Goal: Entertainment & Leisure: Browse casually

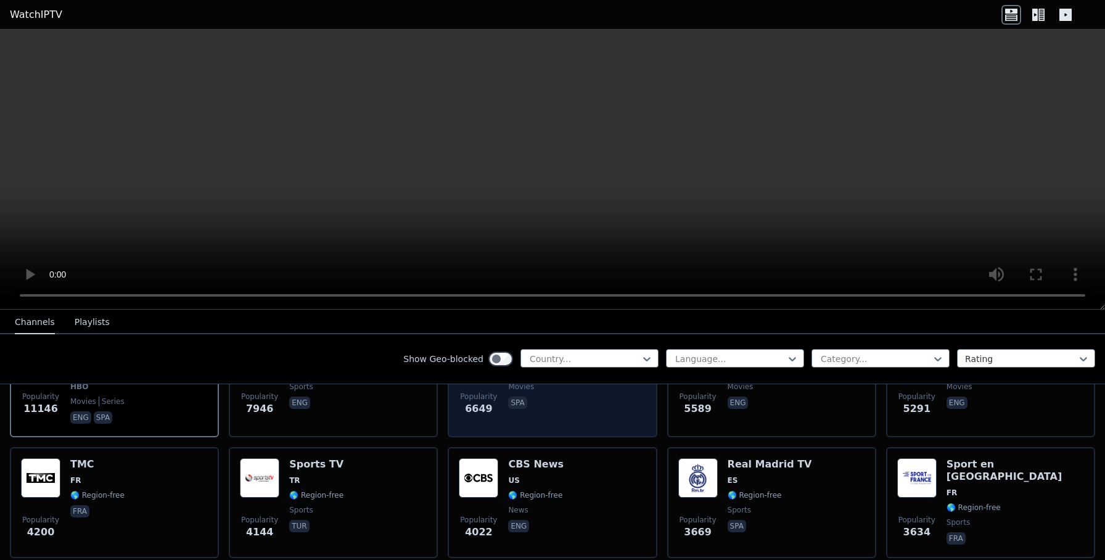
scroll to position [203, 0]
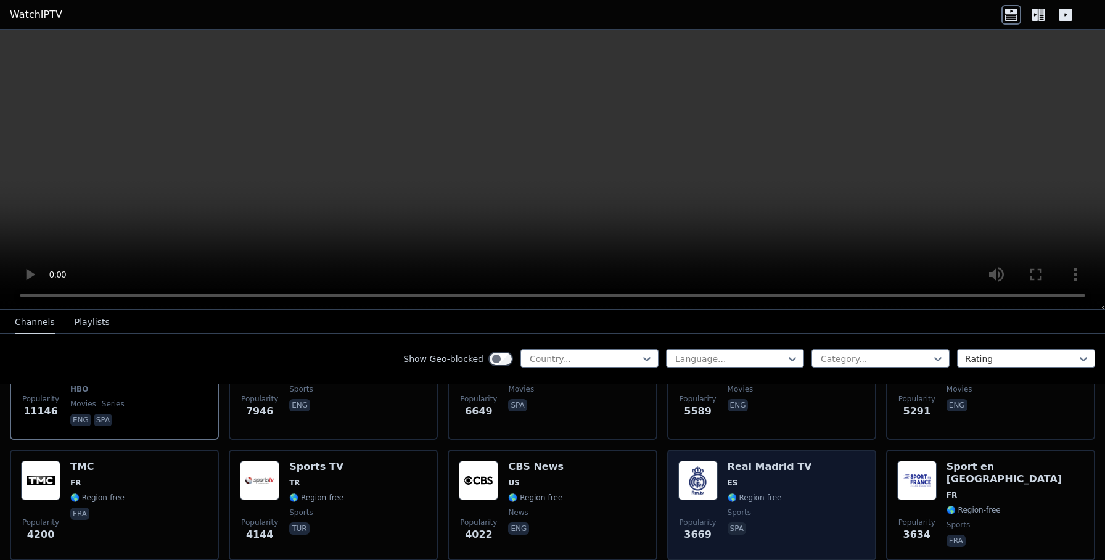
click at [762, 464] on h6 "Real Madrid TV" at bounding box center [769, 466] width 84 height 12
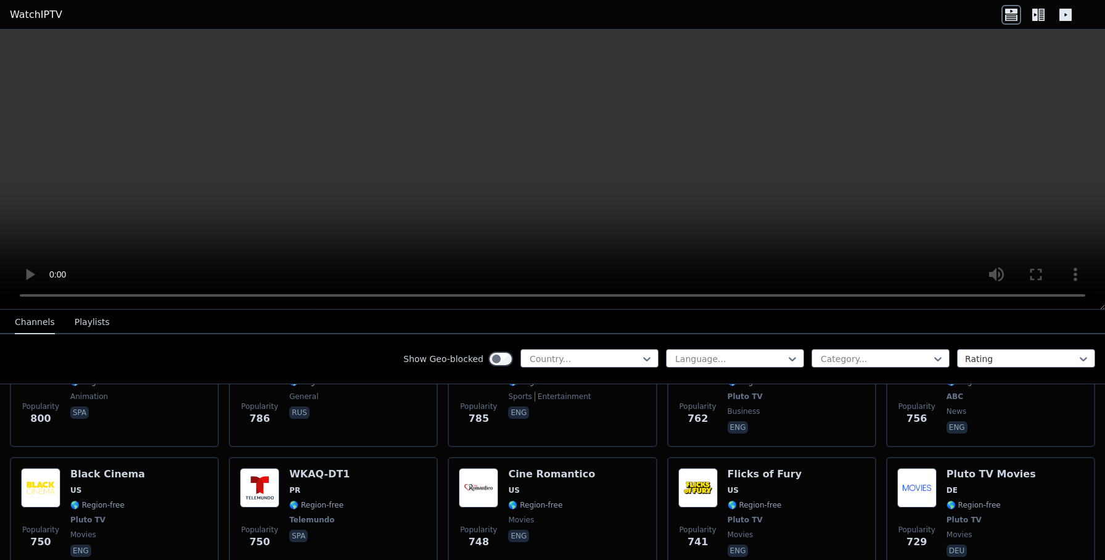
scroll to position [2715, 0]
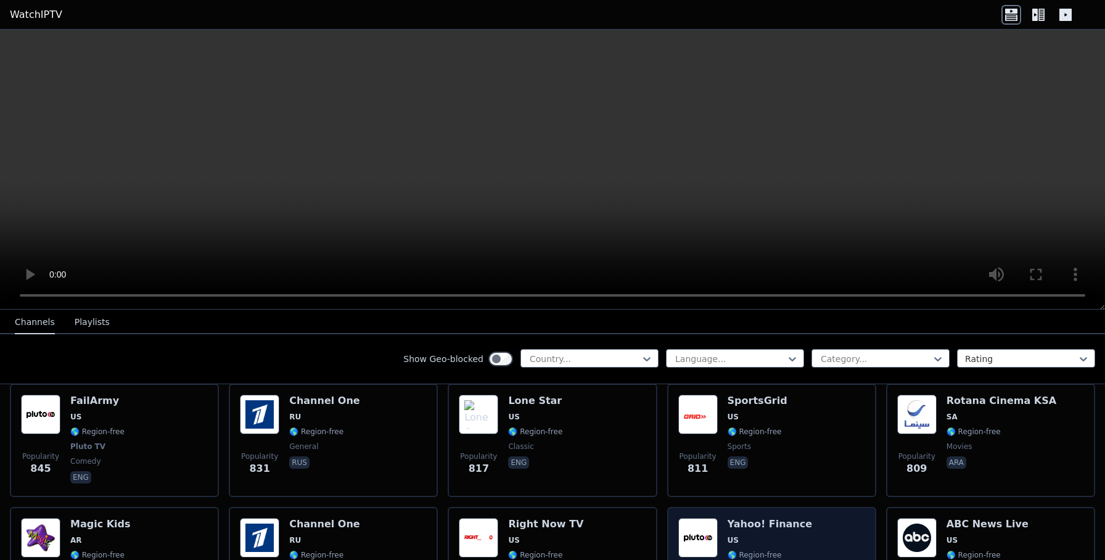
click at [740, 523] on h6 "Yahoo! Finance" at bounding box center [769, 524] width 84 height 12
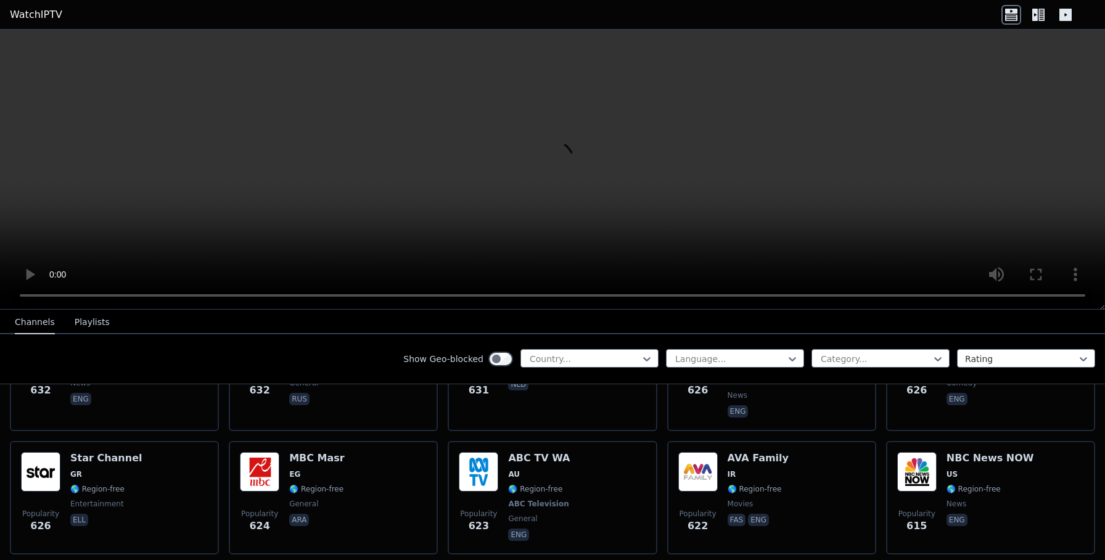
scroll to position [3820, 0]
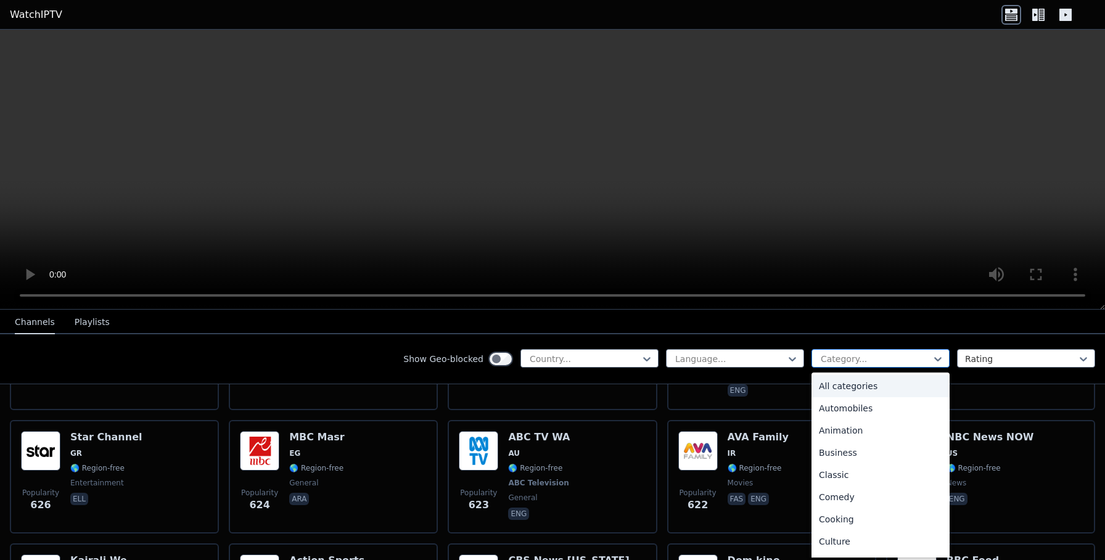
click at [872, 356] on div at bounding box center [875, 359] width 112 height 12
click at [869, 455] on div "Business" at bounding box center [880, 452] width 138 height 22
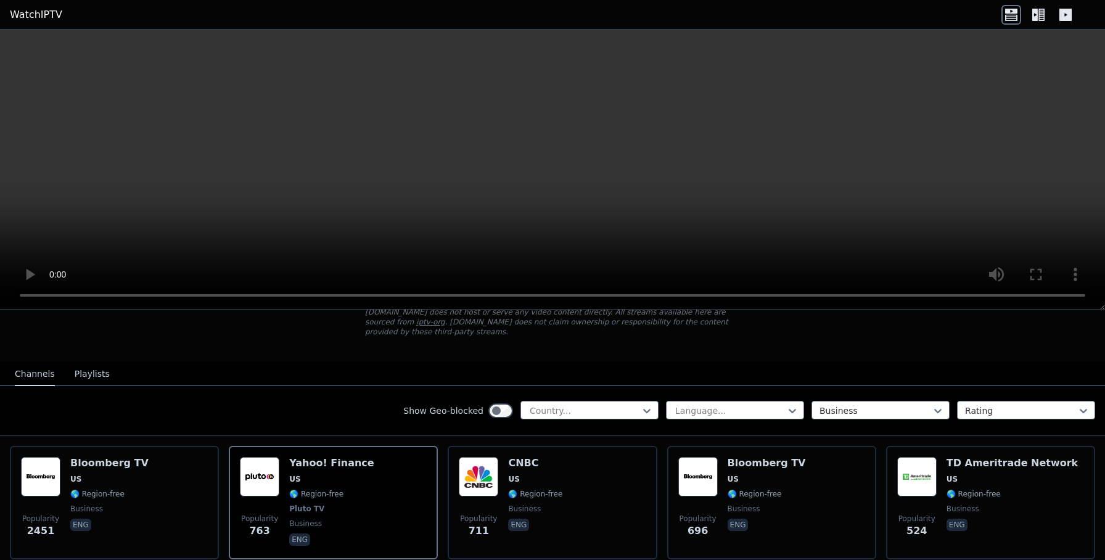
scroll to position [73, 0]
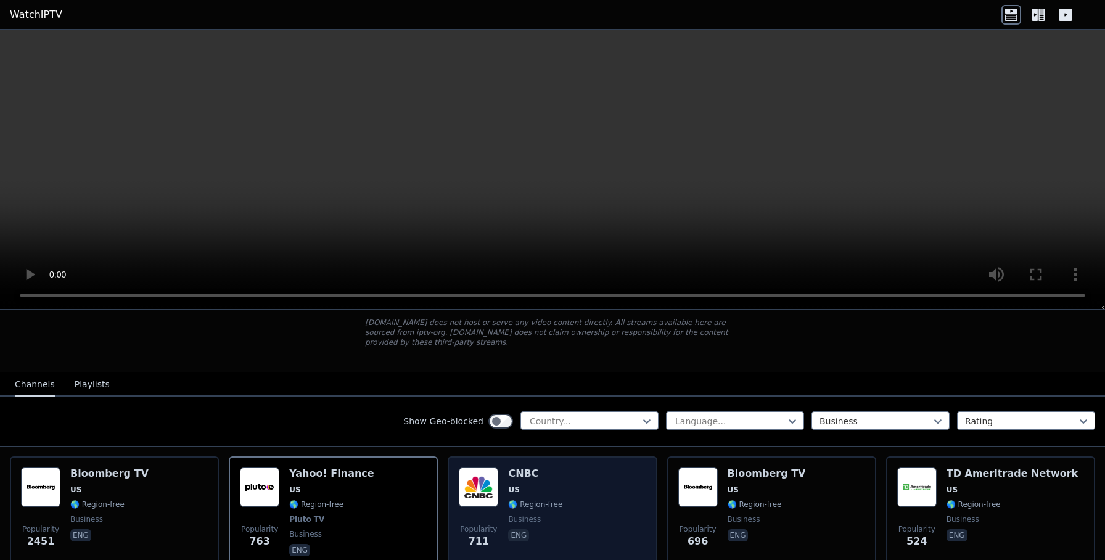
click at [525, 476] on h6 "CNBC" at bounding box center [535, 473] width 54 height 12
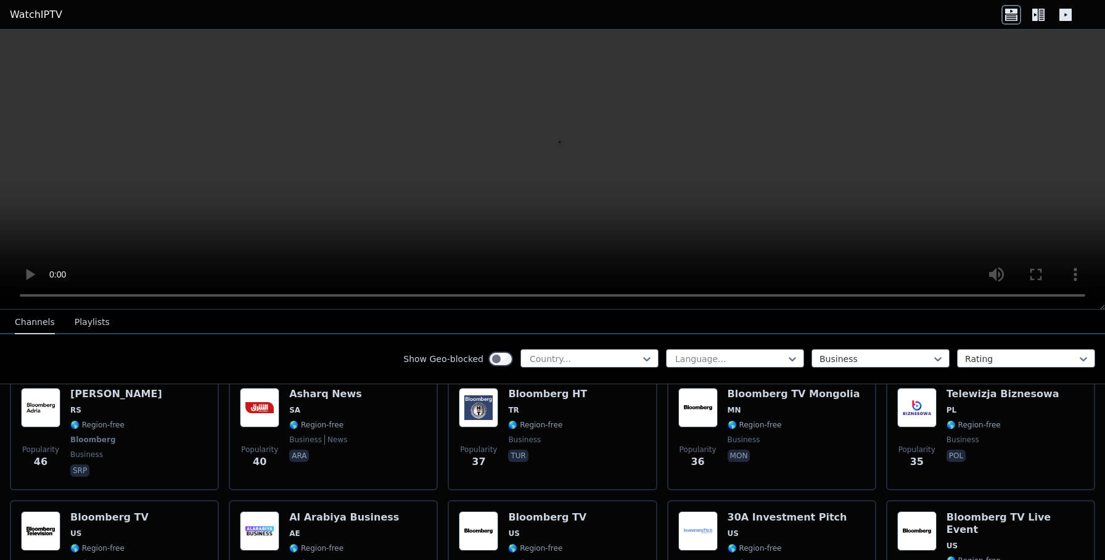
scroll to position [865, 0]
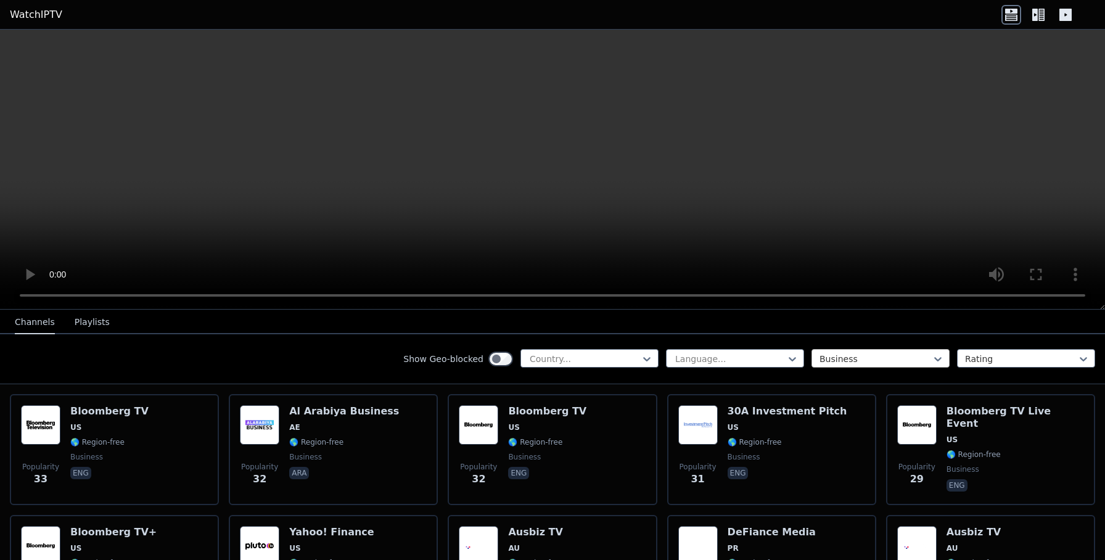
click at [832, 359] on div at bounding box center [875, 359] width 112 height 12
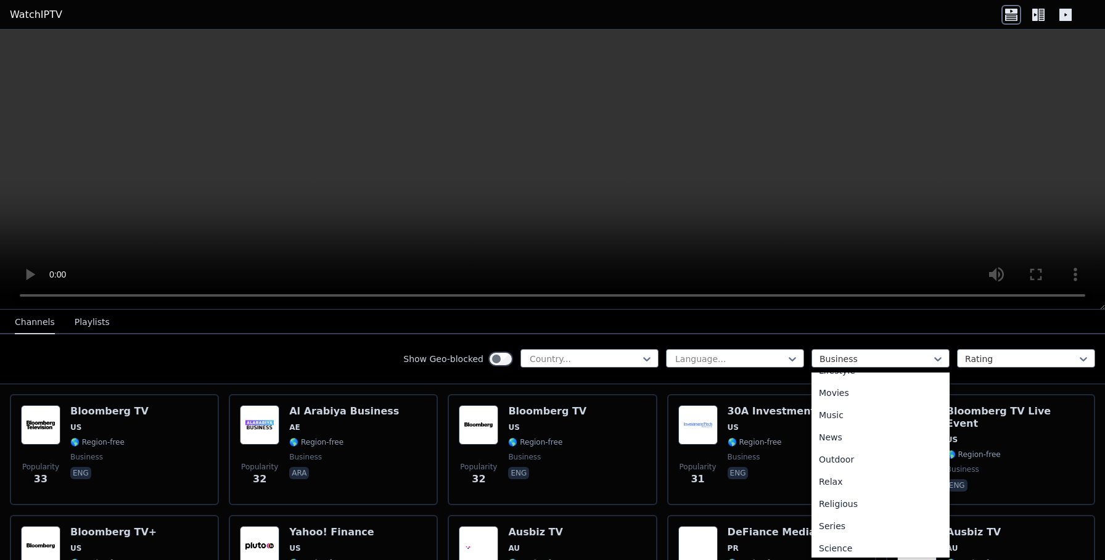
scroll to position [272, 0]
click at [843, 448] on div "Movies" at bounding box center [880, 447] width 138 height 22
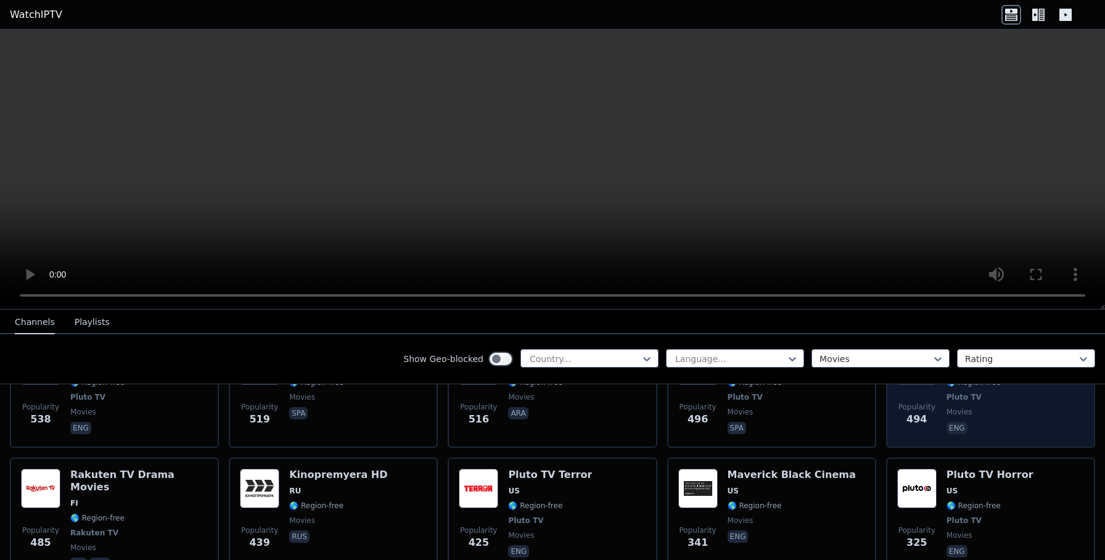
scroll to position [1129, 0]
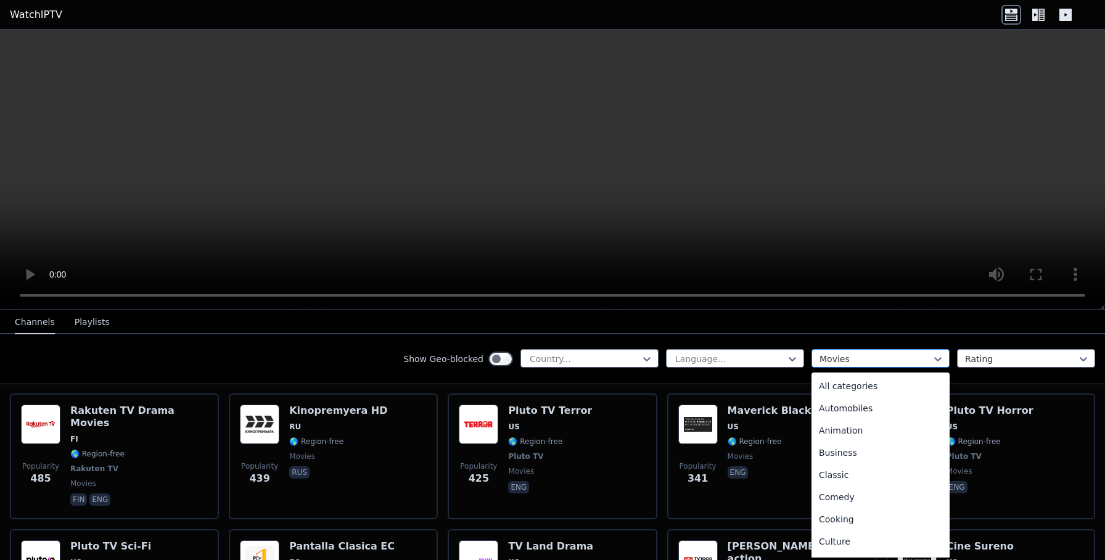
click at [867, 358] on div at bounding box center [875, 359] width 112 height 12
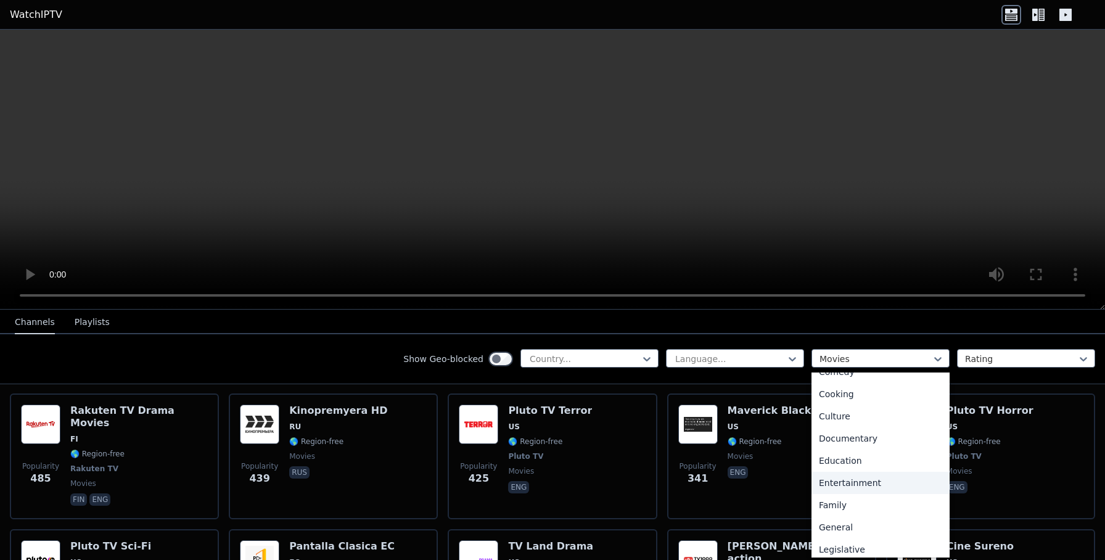
click at [877, 476] on div "Entertainment" at bounding box center [880, 483] width 138 height 22
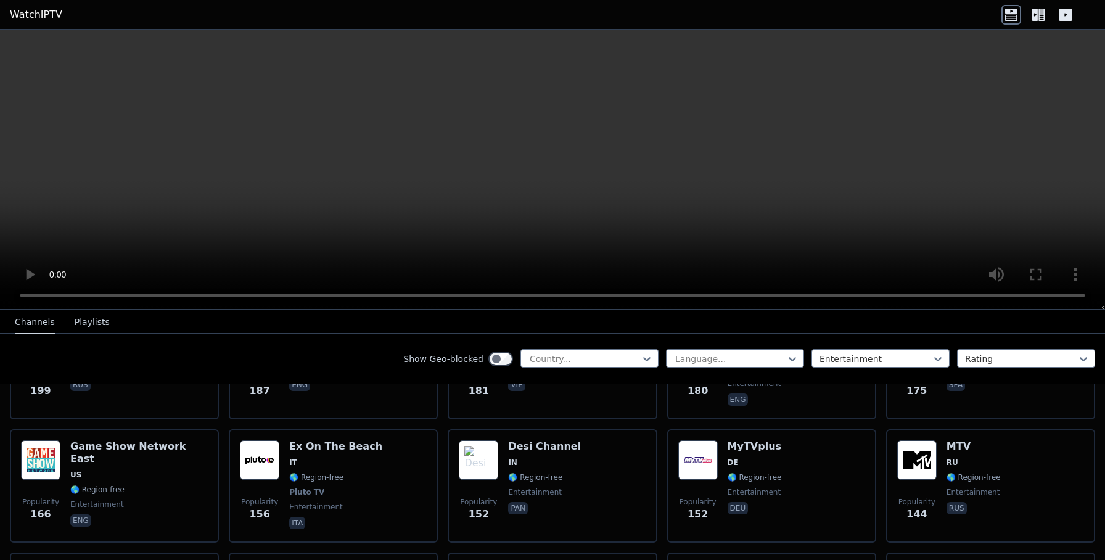
scroll to position [1012, 0]
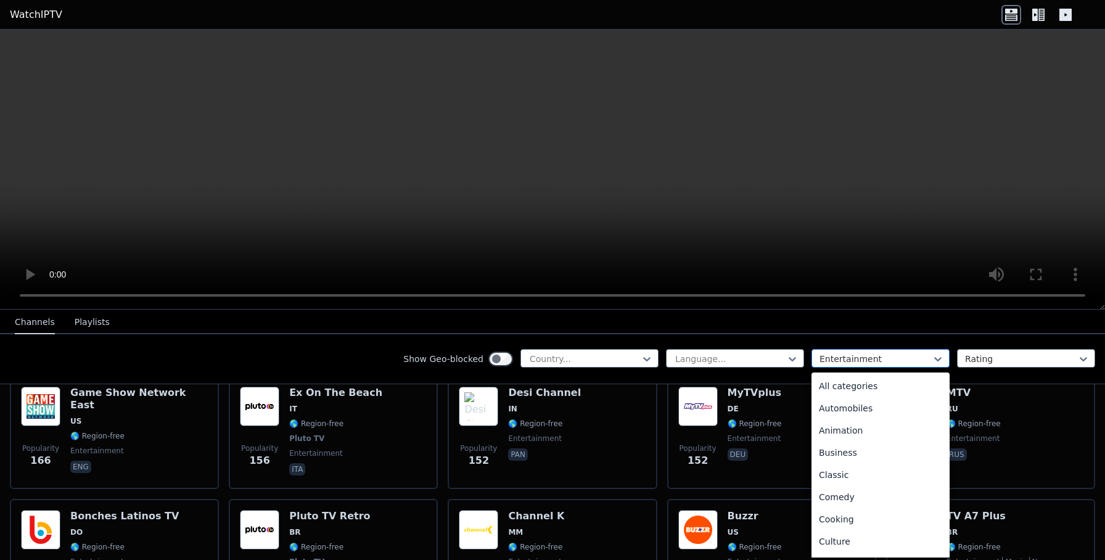
click at [837, 361] on div at bounding box center [875, 359] width 112 height 12
click at [848, 388] on div "All categories" at bounding box center [880, 386] width 138 height 22
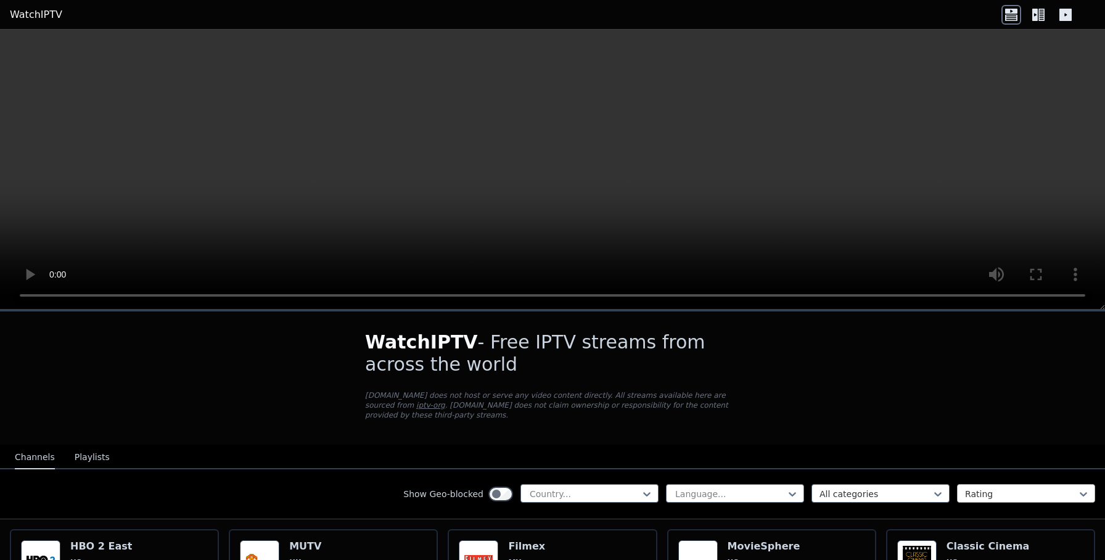
click at [983, 492] on div at bounding box center [1021, 494] width 112 height 12
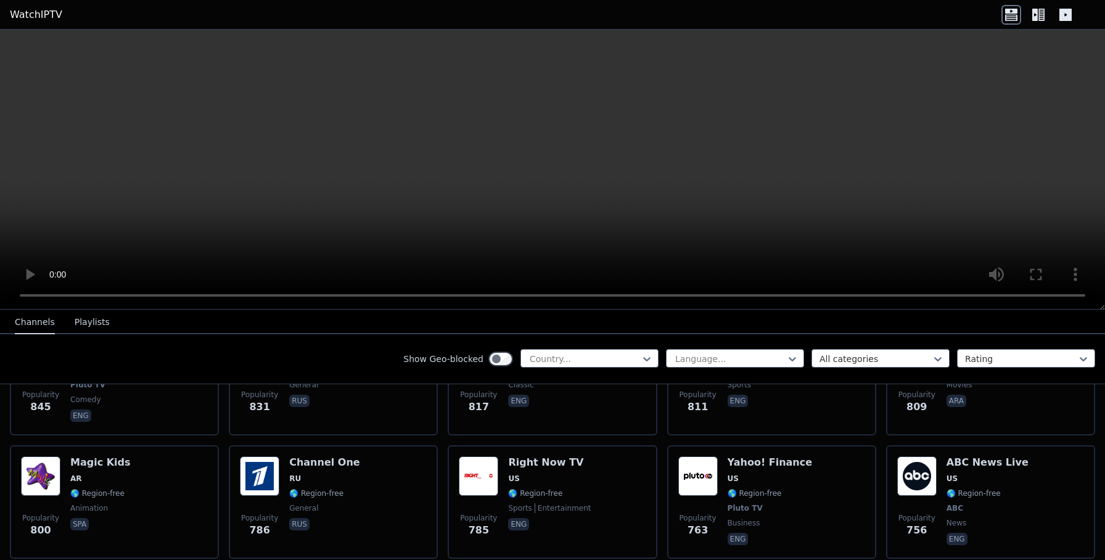
scroll to position [2809, 0]
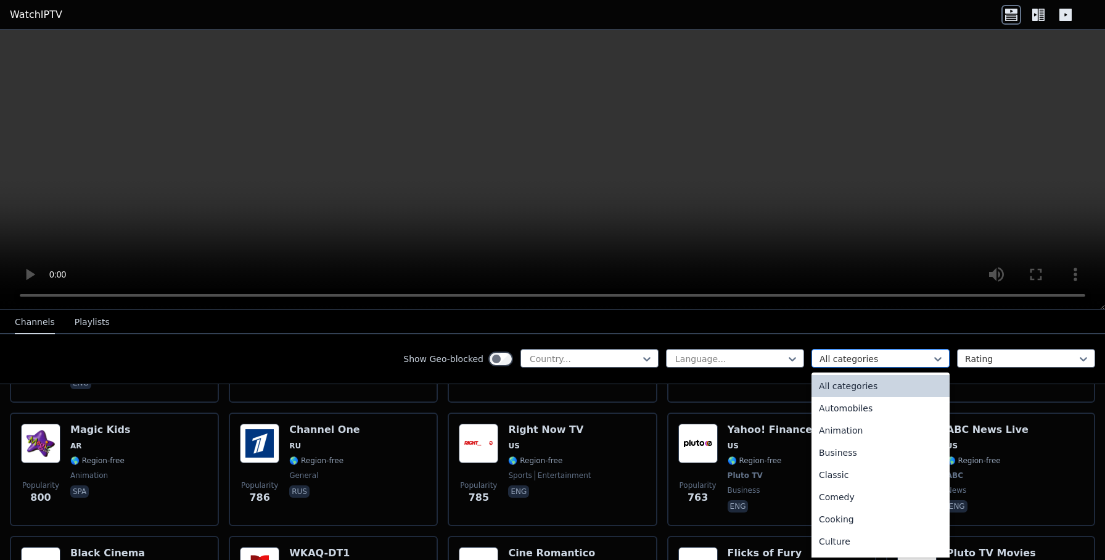
click at [859, 365] on div "All categories" at bounding box center [880, 358] width 138 height 18
click at [847, 431] on div "Animation" at bounding box center [880, 430] width 138 height 22
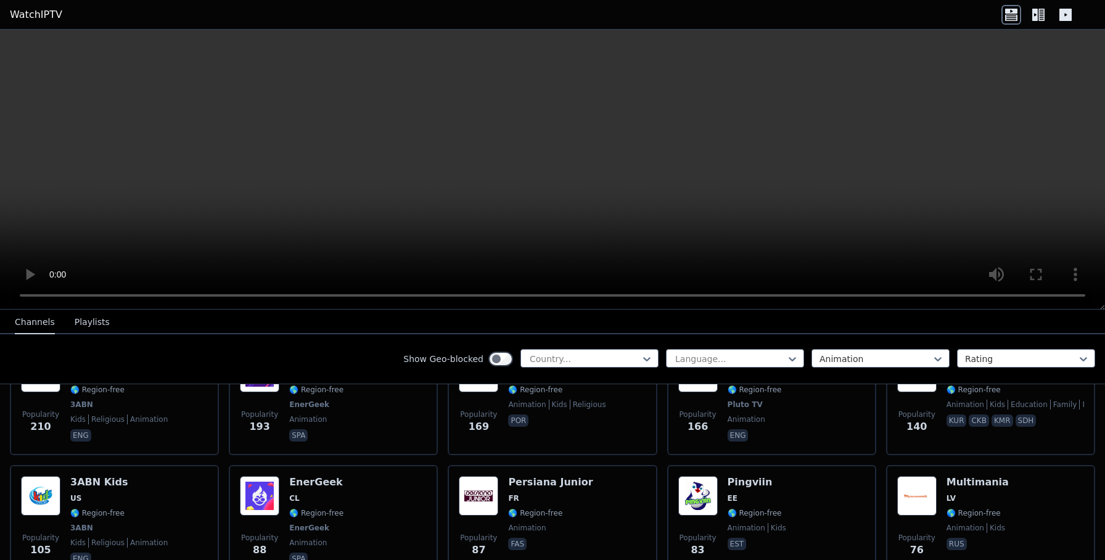
scroll to position [497, 0]
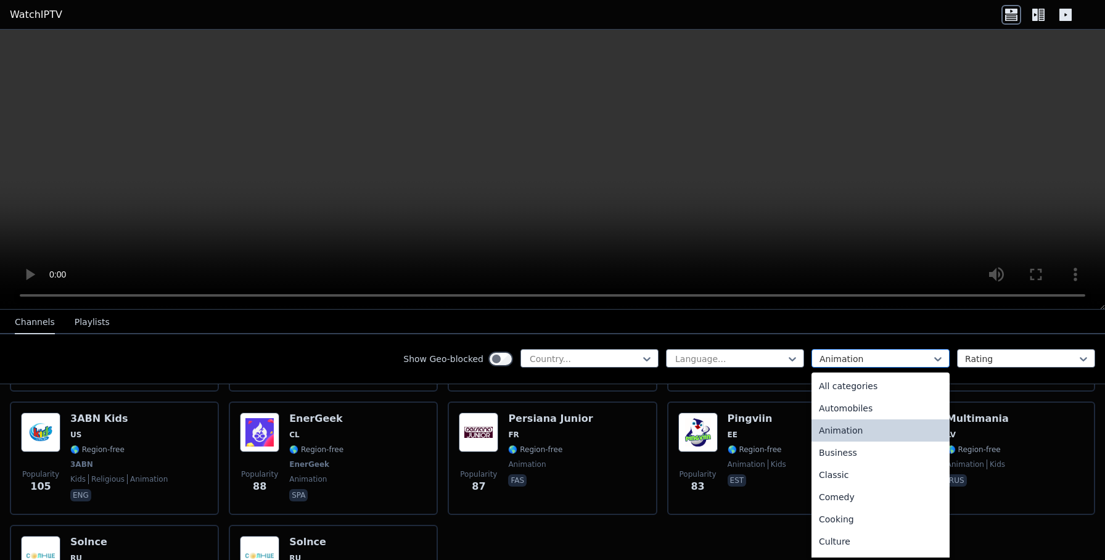
click at [848, 361] on div at bounding box center [875, 359] width 112 height 12
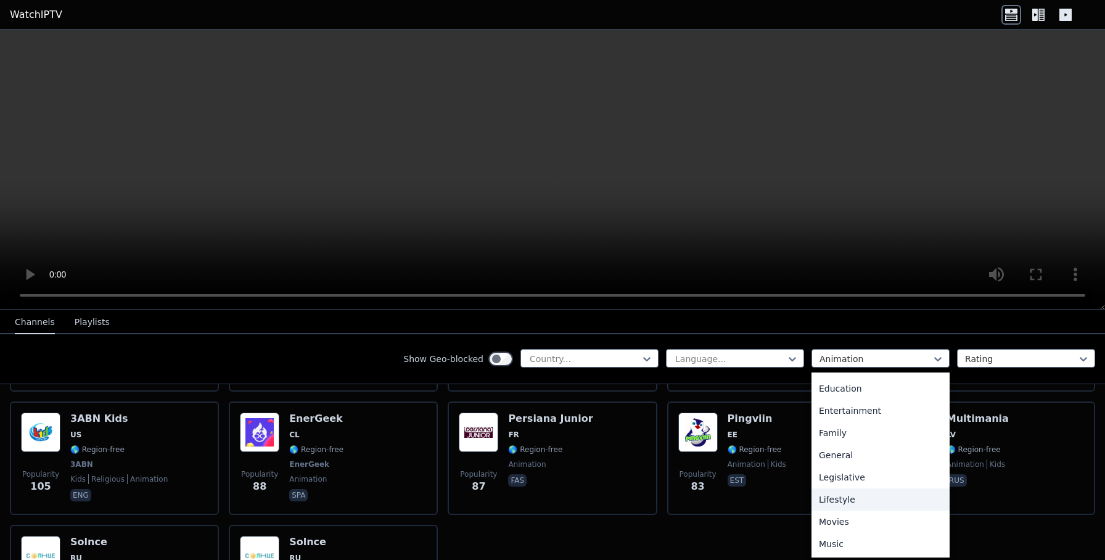
click at [821, 504] on div "Lifestyle" at bounding box center [880, 499] width 138 height 22
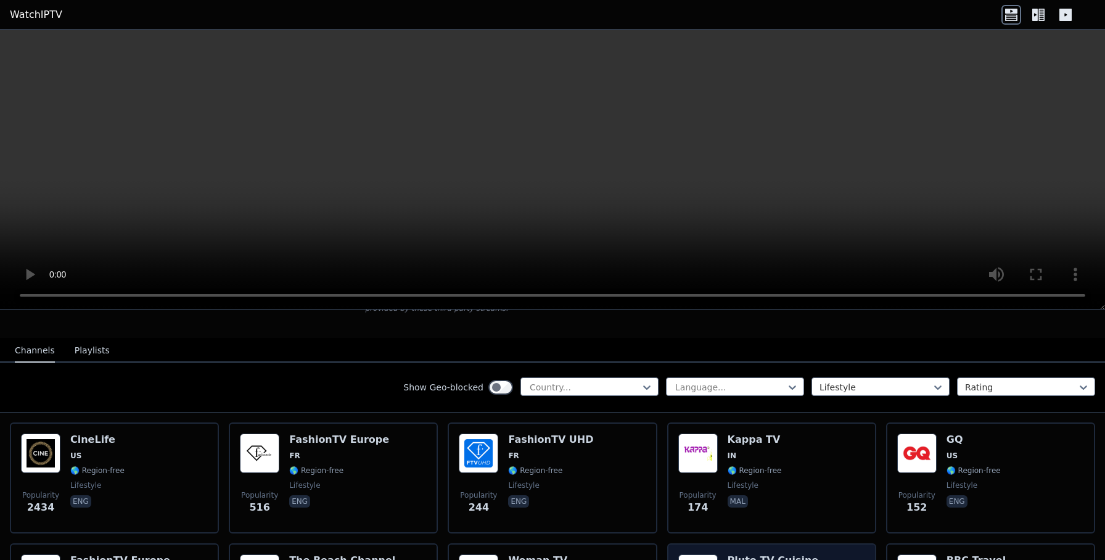
scroll to position [96, 0]
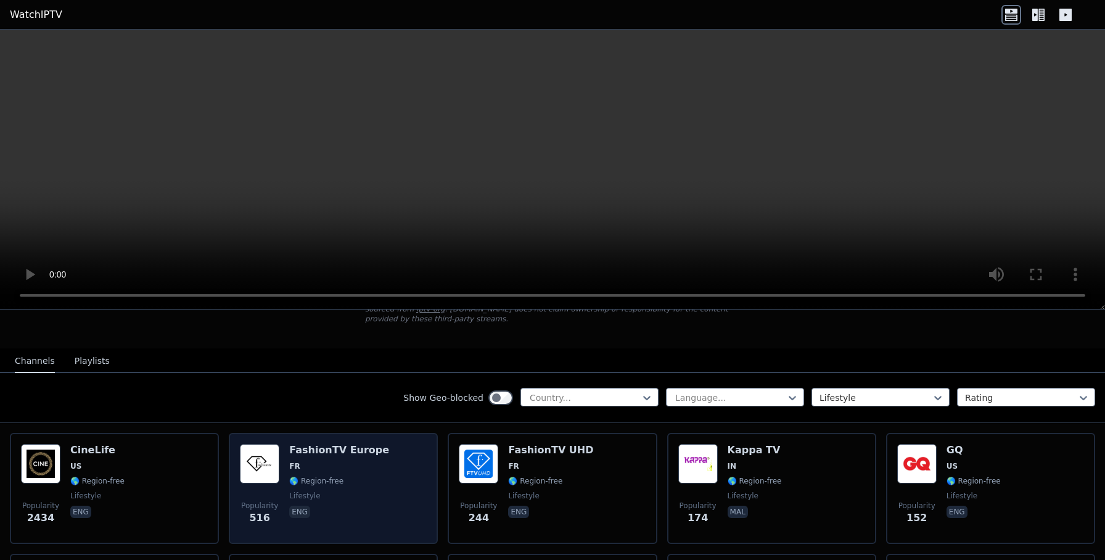
click at [350, 444] on h6 "FashionTV Europe" at bounding box center [339, 450] width 100 height 12
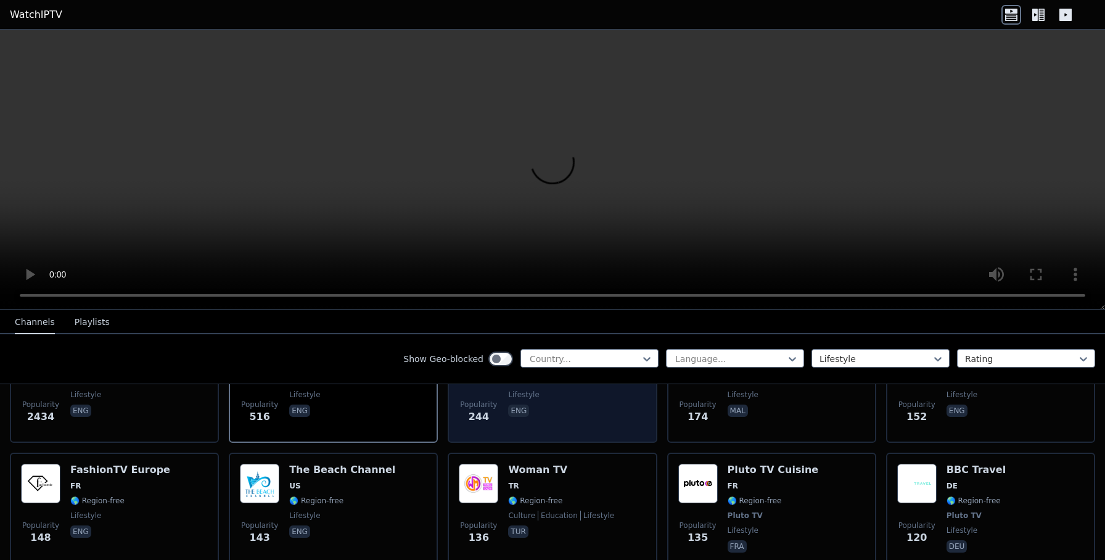
scroll to position [229, 0]
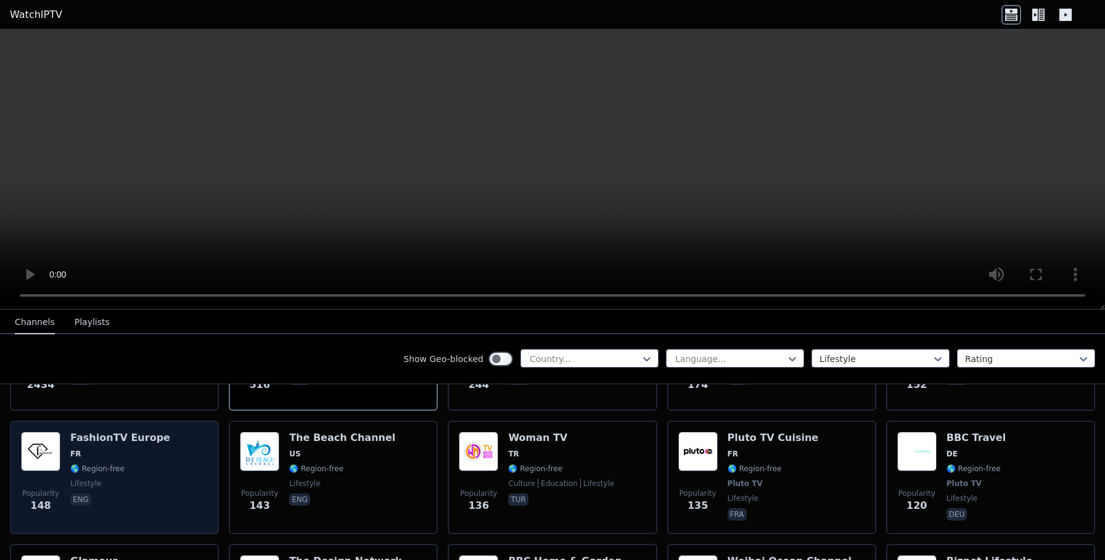
click at [133, 436] on h6 "FashionTV Europe" at bounding box center [120, 437] width 100 height 12
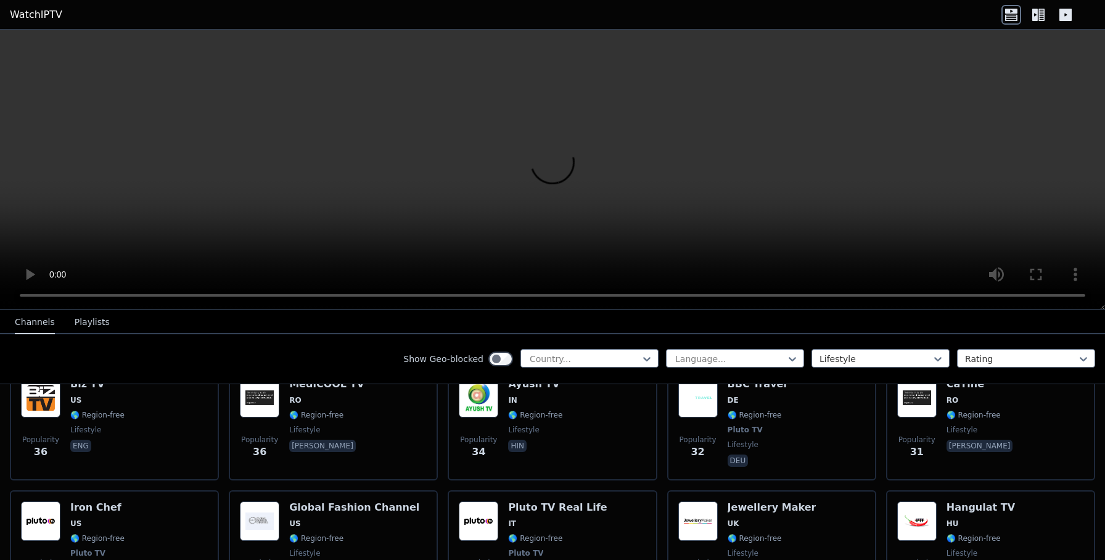
scroll to position [978, 0]
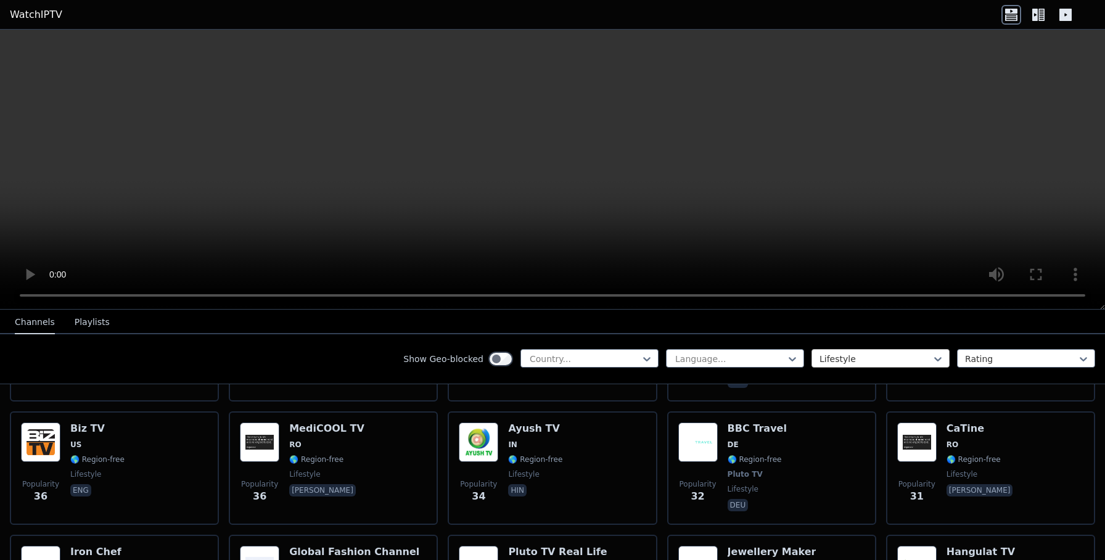
click at [875, 359] on div at bounding box center [875, 359] width 112 height 12
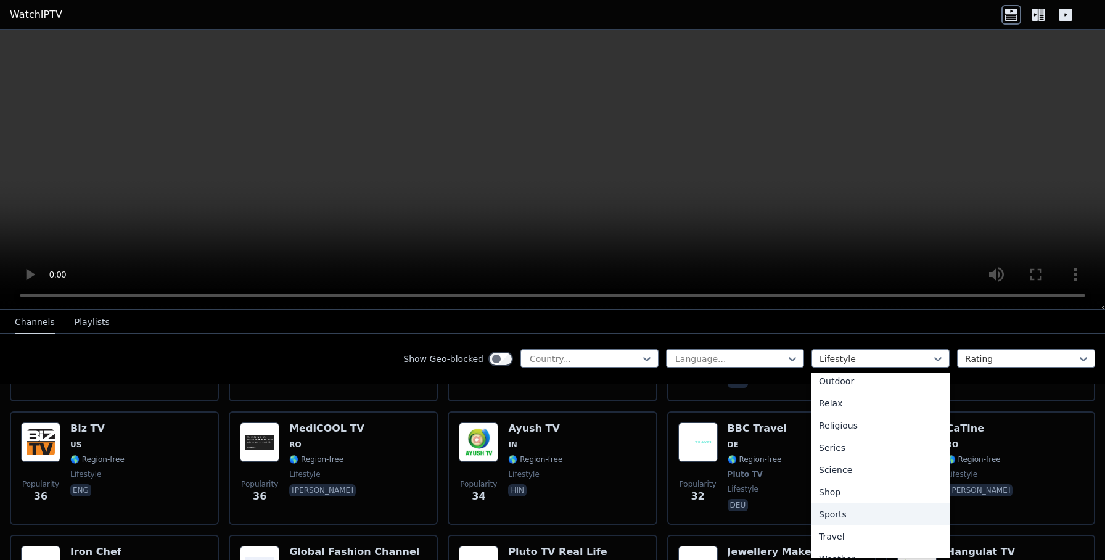
scroll to position [419, 0]
click at [836, 431] on div "Series" at bounding box center [880, 433] width 138 height 22
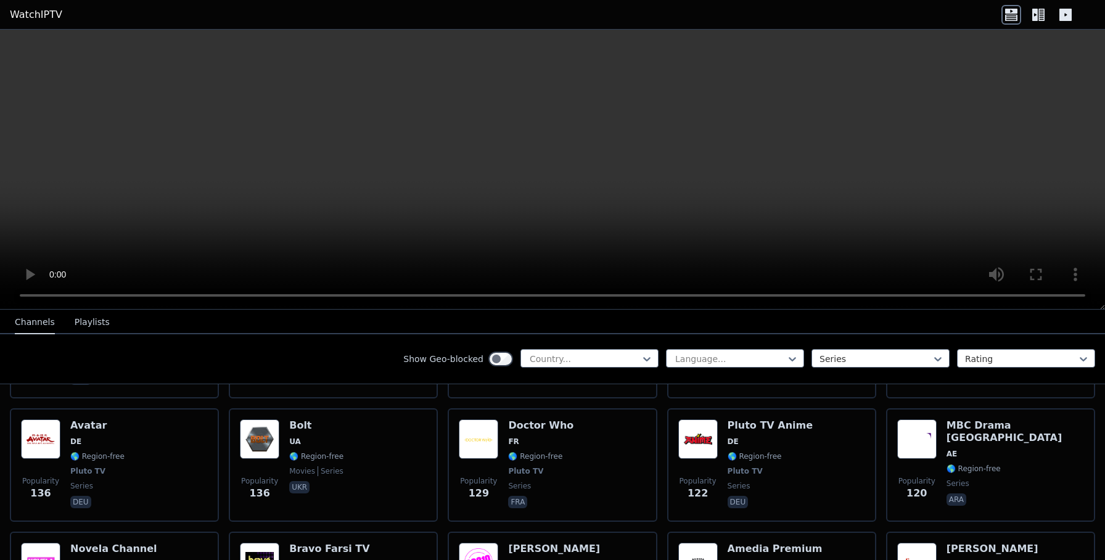
scroll to position [772, 0]
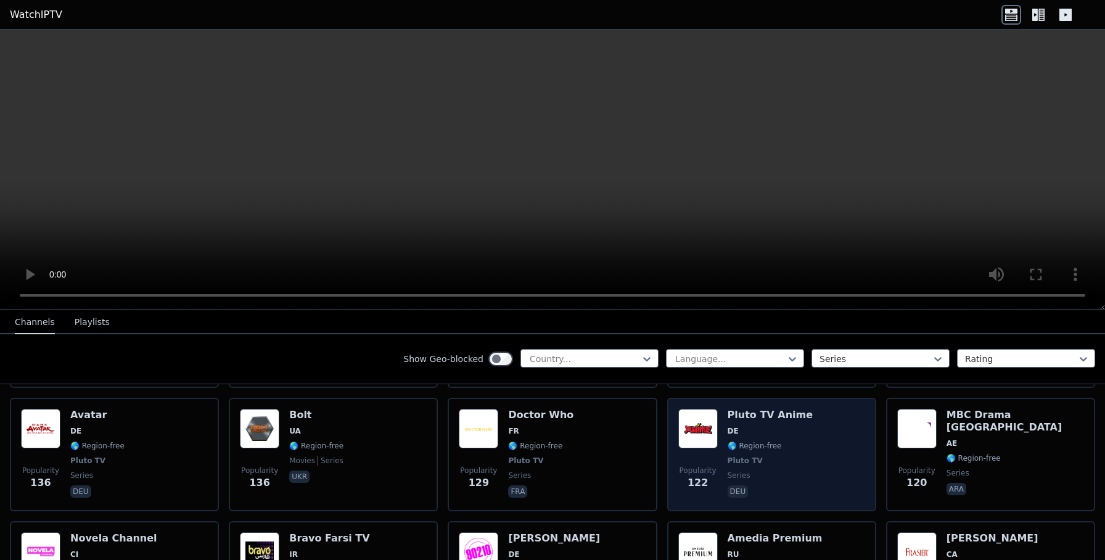
click at [785, 409] on h6 "Pluto TV Anime" at bounding box center [769, 415] width 85 height 12
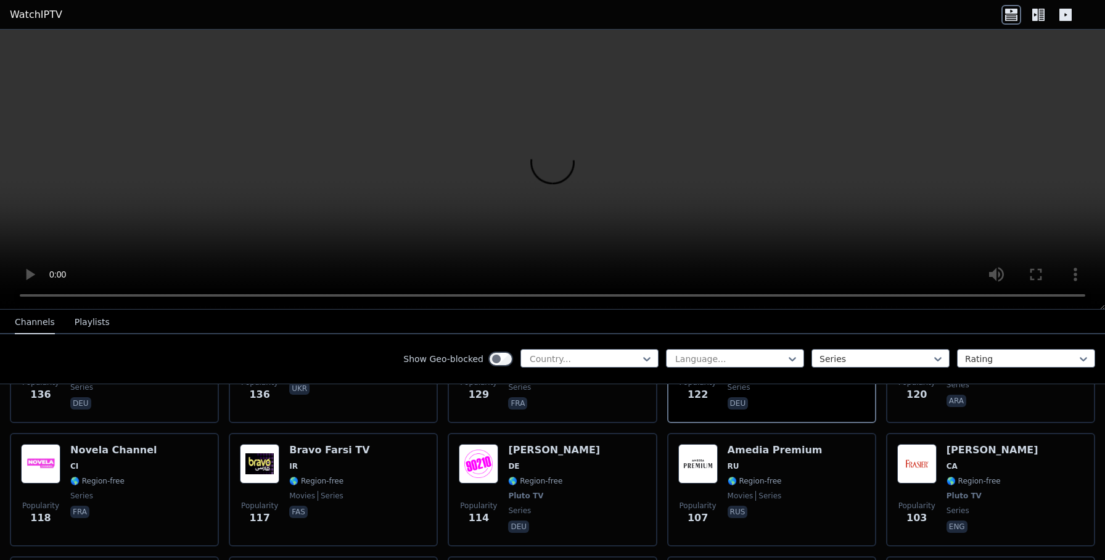
scroll to position [935, 0]
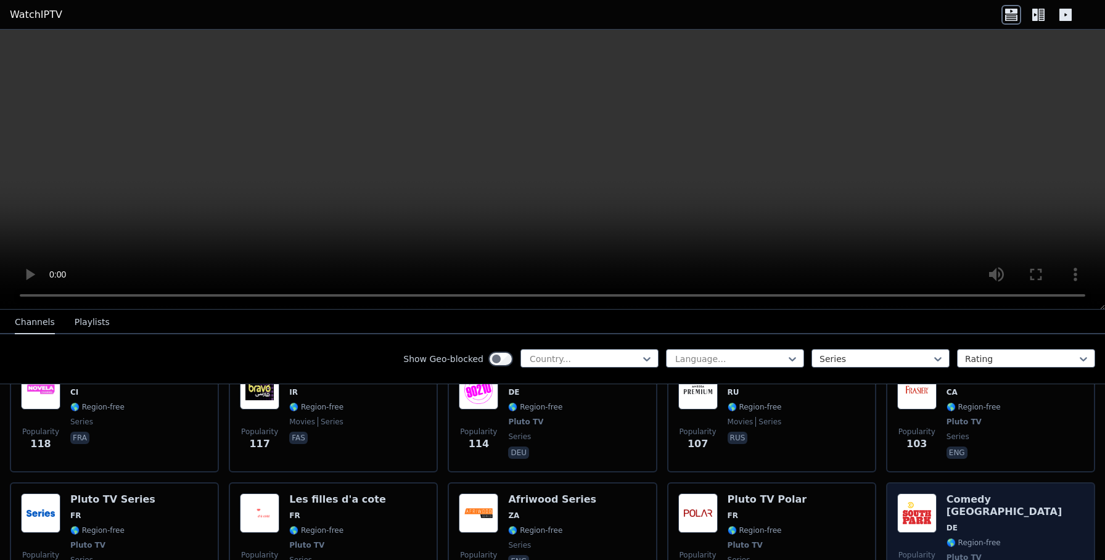
click at [980, 493] on h6 "Comedy [GEOGRAPHIC_DATA]" at bounding box center [1014, 505] width 137 height 25
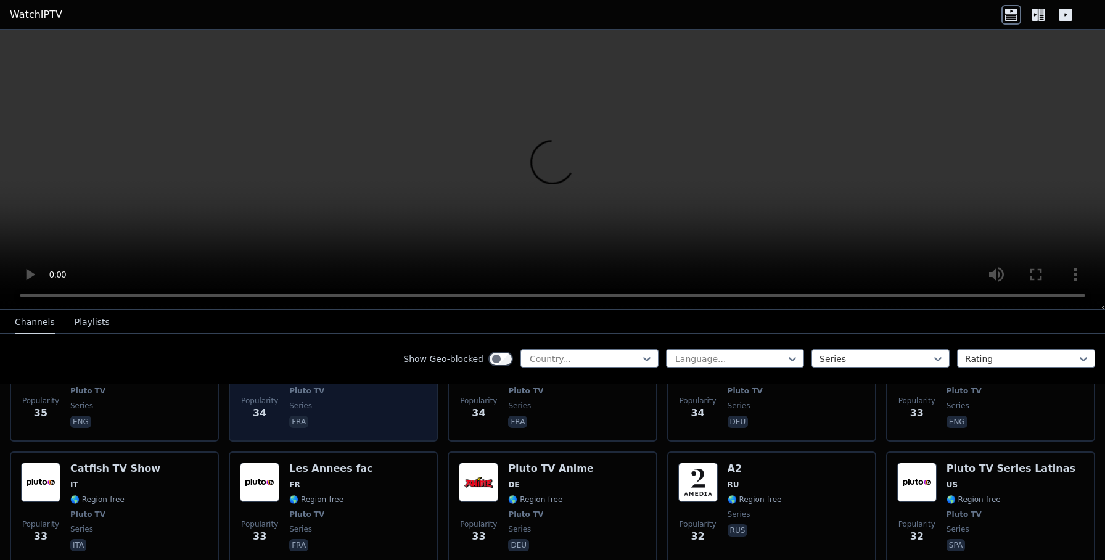
scroll to position [2477, 0]
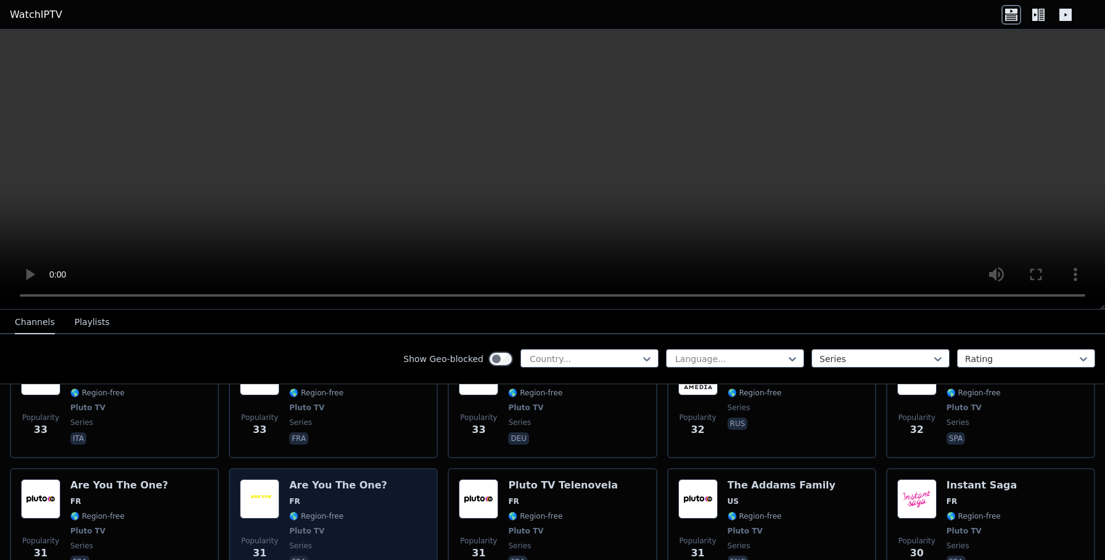
click at [332, 479] on h6 "Are You The One?" at bounding box center [338, 485] width 98 height 12
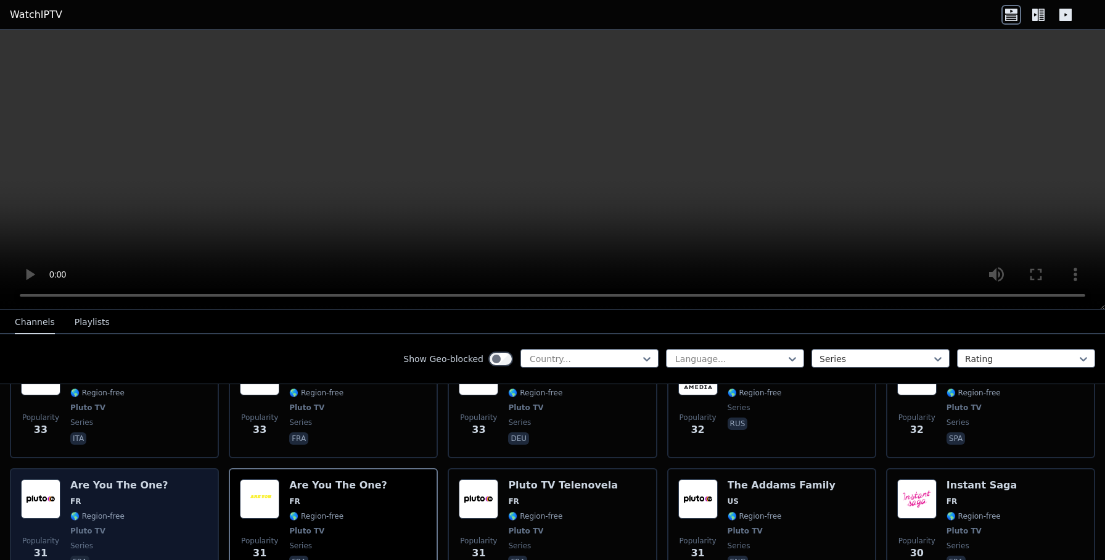
click at [139, 479] on h6 "Are You The One?" at bounding box center [119, 485] width 98 height 12
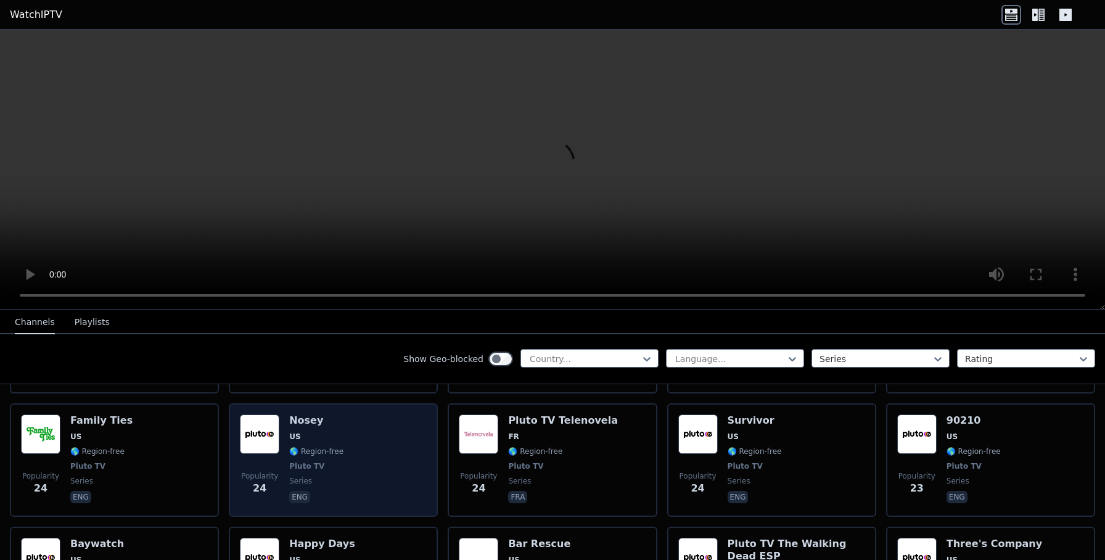
scroll to position [2967, 0]
